Goal: Navigation & Orientation: Find specific page/section

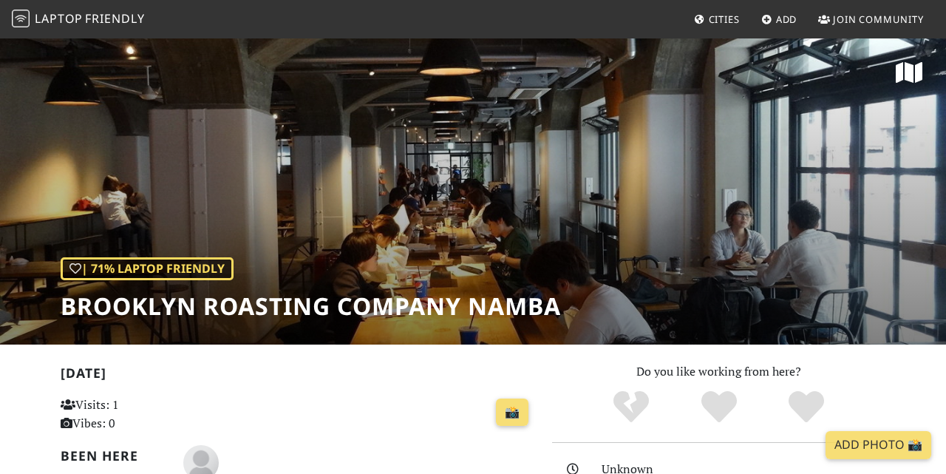
scroll to position [2, 0]
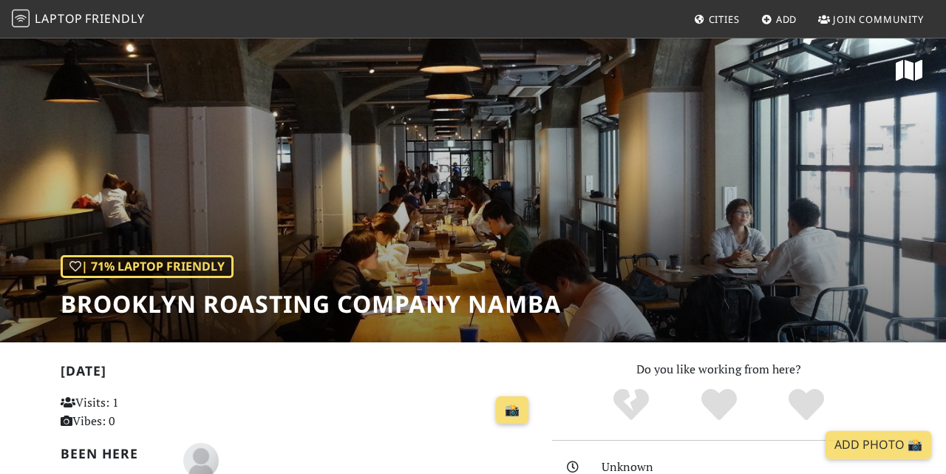
click at [711, 22] on span "Cities" at bounding box center [724, 19] width 31 height 13
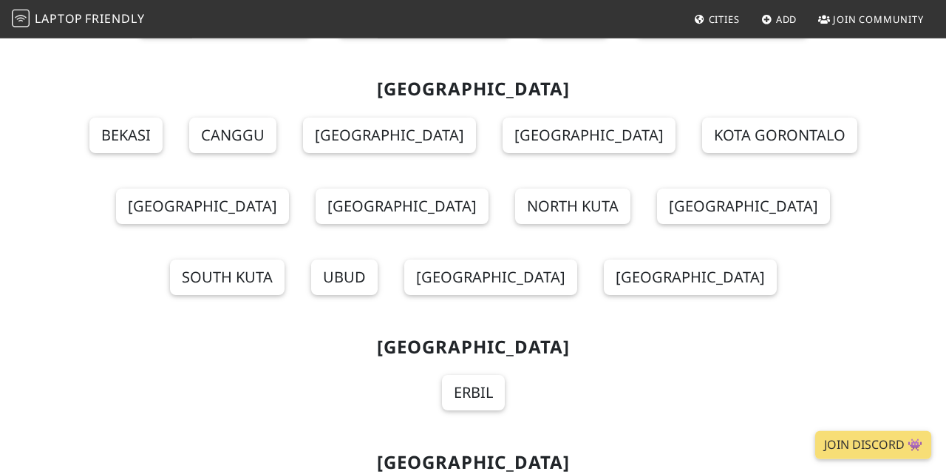
scroll to position [7651, 0]
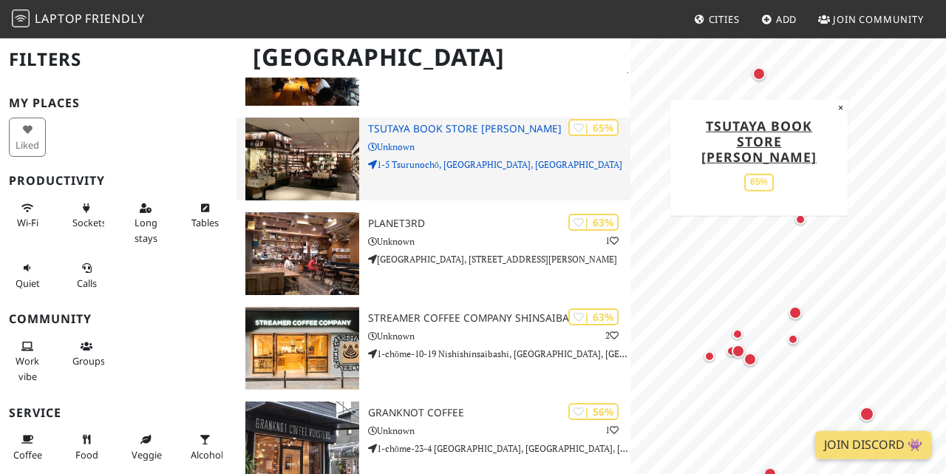
scroll to position [378, 0]
